Goal: Navigation & Orientation: Find specific page/section

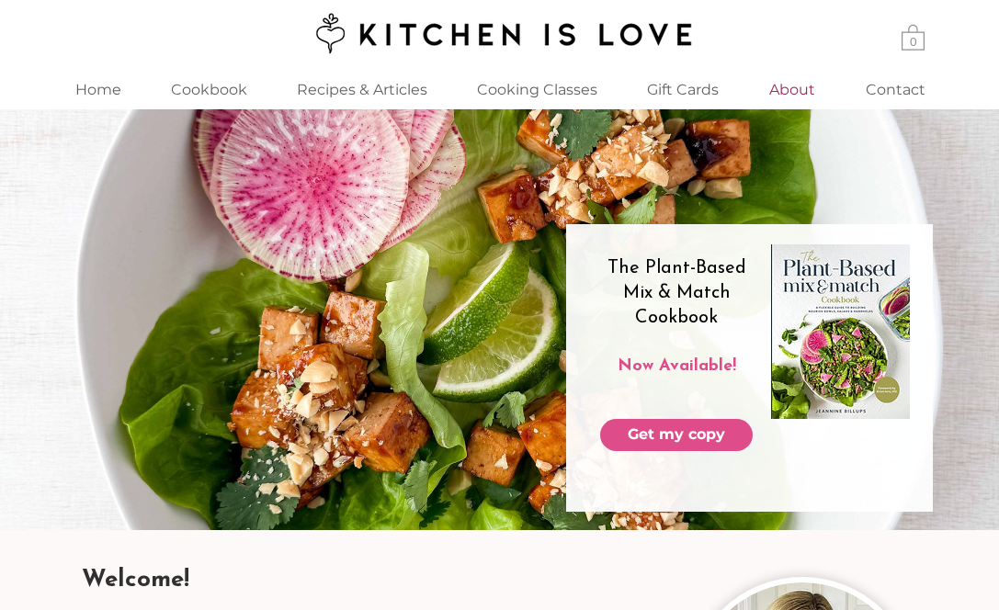
click at [800, 80] on p "About" at bounding box center [792, 90] width 64 height 40
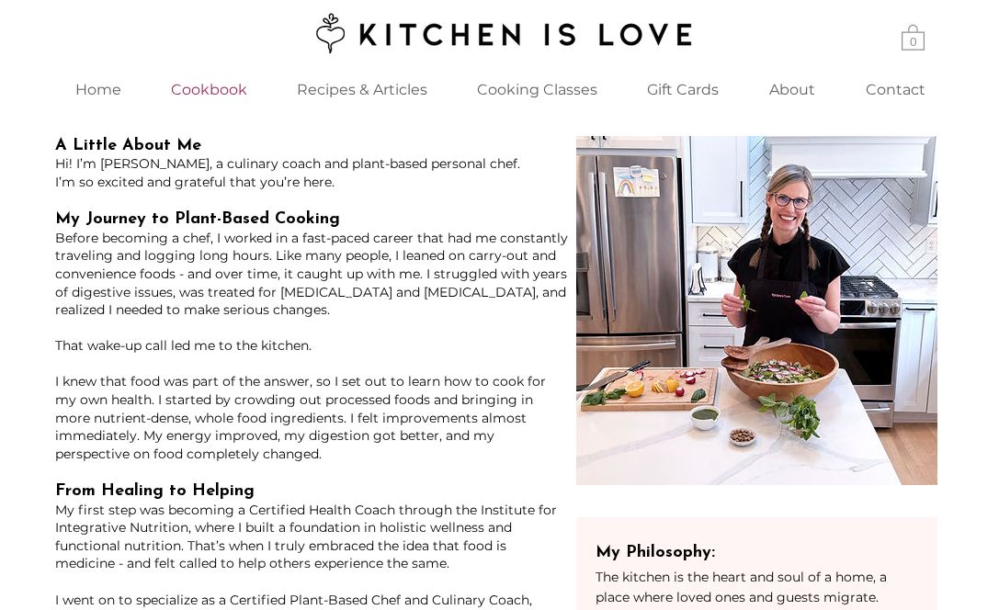
click at [234, 96] on p "Cookbook" at bounding box center [209, 90] width 95 height 40
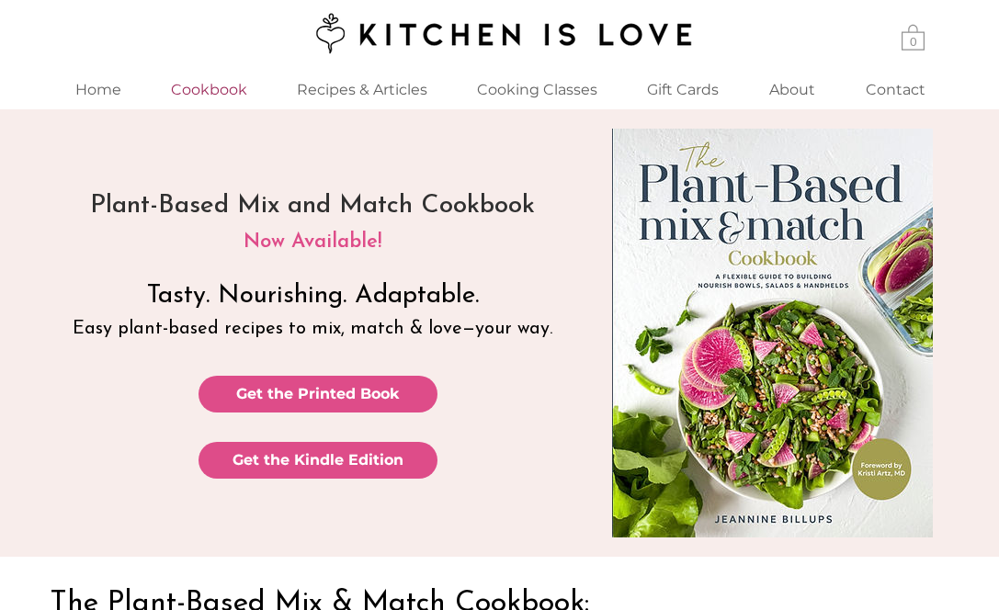
click at [213, 82] on p "Cookbook" at bounding box center [209, 90] width 95 height 40
click at [96, 91] on p "Home" at bounding box center [98, 90] width 64 height 40
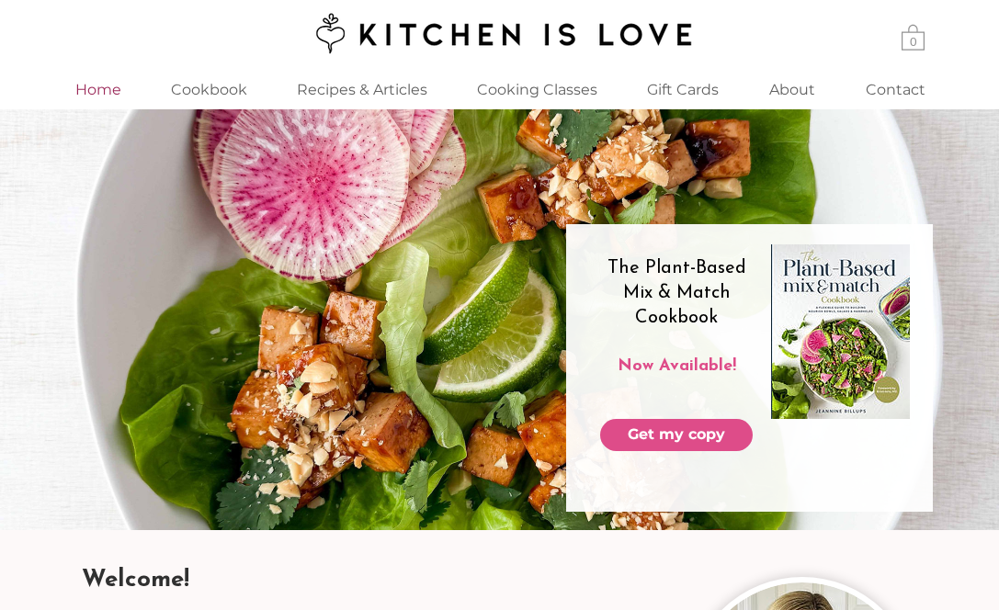
click at [96, 91] on p "Home" at bounding box center [98, 90] width 64 height 40
click at [208, 86] on p "Cookbook" at bounding box center [209, 90] width 95 height 40
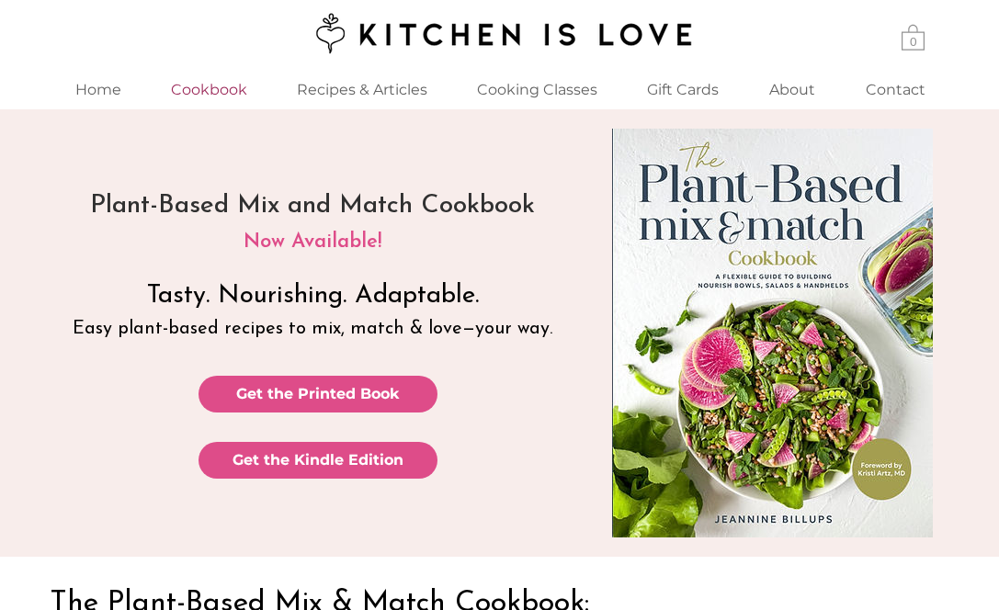
click at [224, 93] on p "Cookbook" at bounding box center [209, 90] width 95 height 40
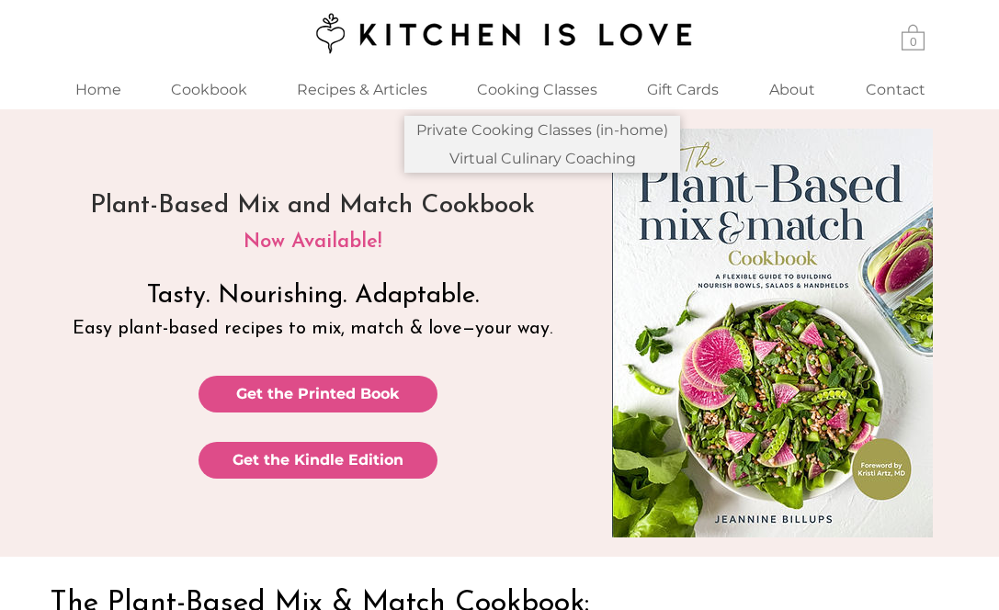
click at [548, 85] on p "Cooking Classes" at bounding box center [537, 90] width 139 height 40
